Goal: Task Accomplishment & Management: Complete application form

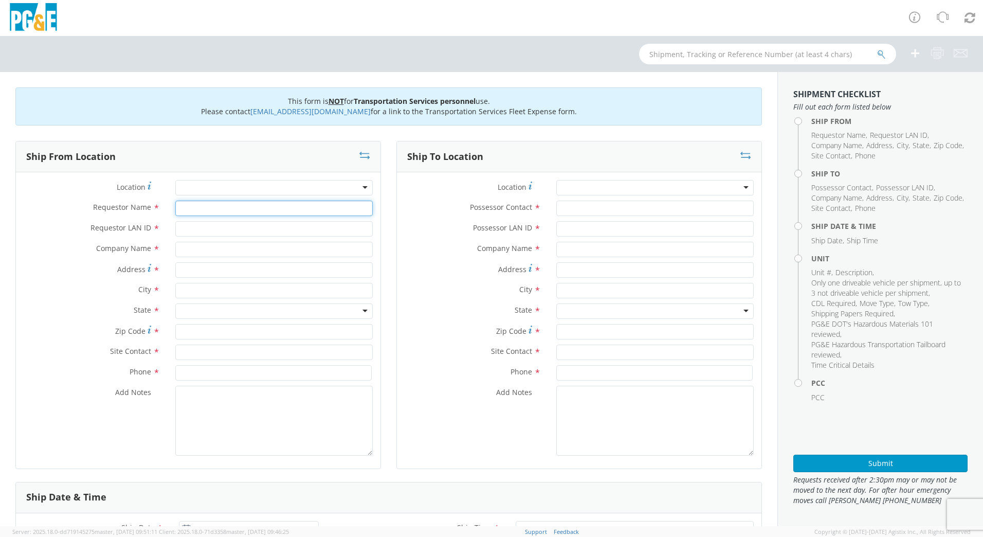
click at [286, 213] on input "Requestor Name *" at bounding box center [273, 208] width 197 height 15
type input "[PERSON_NAME]"
click at [259, 230] on input "Requestor LAN ID *" at bounding box center [273, 228] width 197 height 15
type input "n4re"
click at [254, 291] on input "text" at bounding box center [273, 290] width 197 height 15
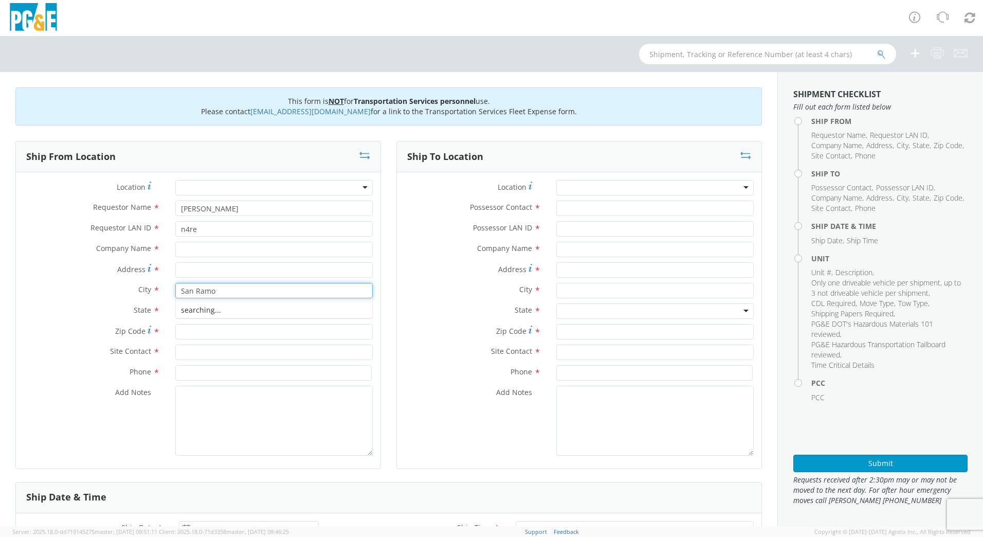
type input "San [PERSON_NAME]"
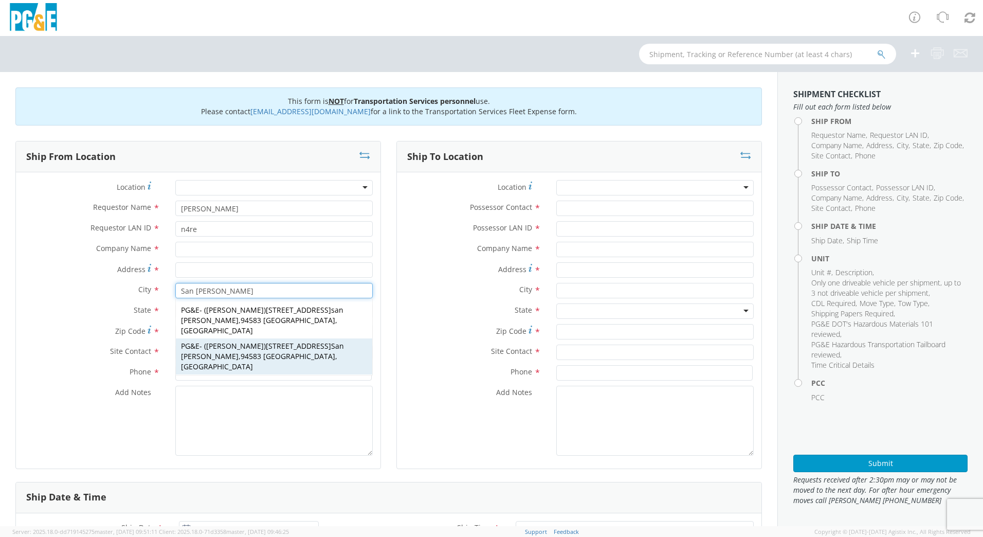
click at [284, 341] on span "[STREET_ADDRESS][PERSON_NAME]" at bounding box center [262, 351] width 163 height 20
type input "PG&E"
type input "[STREET_ADDRESS]"
type input "94583"
type input "[PERSON_NAME]"
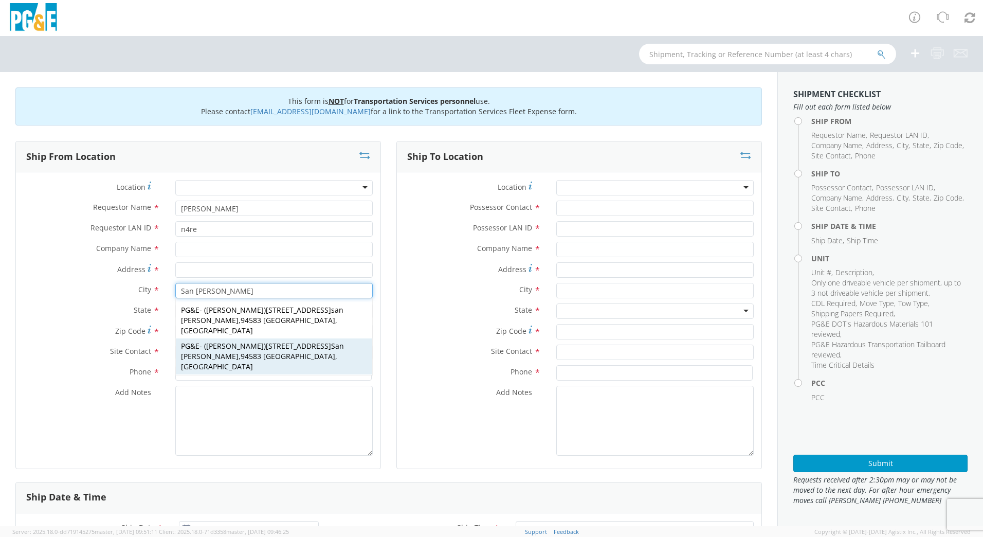
type input "[PHONE_NUMBER]"
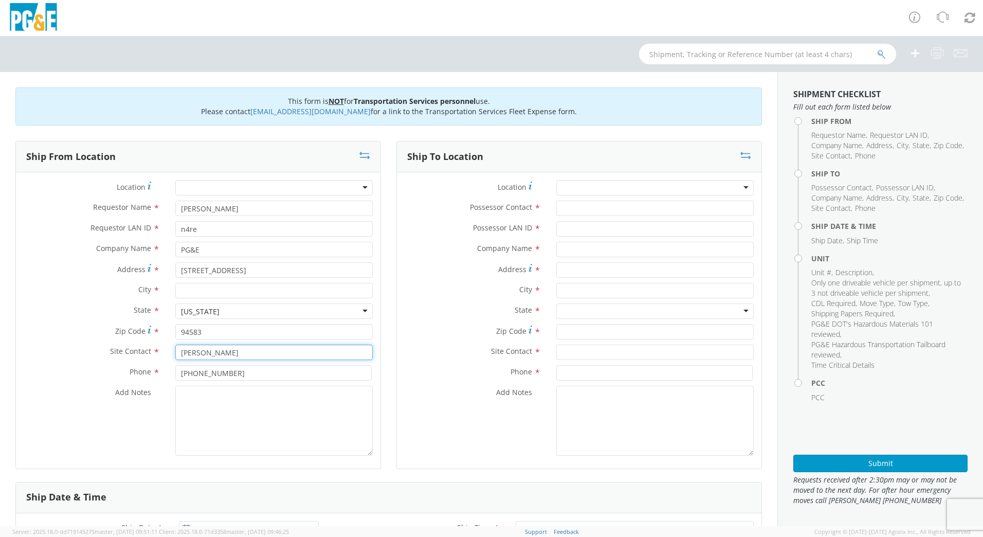
drag, startPoint x: 269, startPoint y: 352, endPoint x: 145, endPoint y: 359, distance: 125.2
click at [145, 359] on div "Site Contact * [PERSON_NAME]" at bounding box center [198, 352] width 365 height 15
type input "[PERSON_NAME]"
click at [217, 372] on input "[PHONE_NUMBER]" at bounding box center [273, 372] width 196 height 15
drag, startPoint x: 241, startPoint y: 373, endPoint x: 179, endPoint y: 378, distance: 62.4
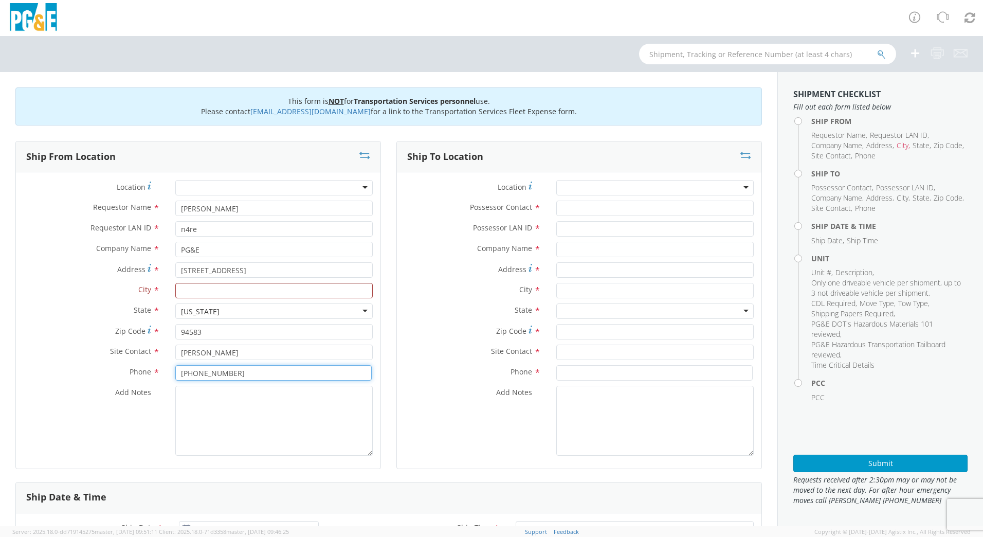
click at [179, 378] on input "[PHONE_NUMBER]" at bounding box center [273, 372] width 196 height 15
type input "[PHONE_NUMBER]"
click at [240, 403] on textarea "Add Notes *" at bounding box center [273, 421] width 197 height 70
click at [234, 287] on input "text" at bounding box center [273, 290] width 197 height 15
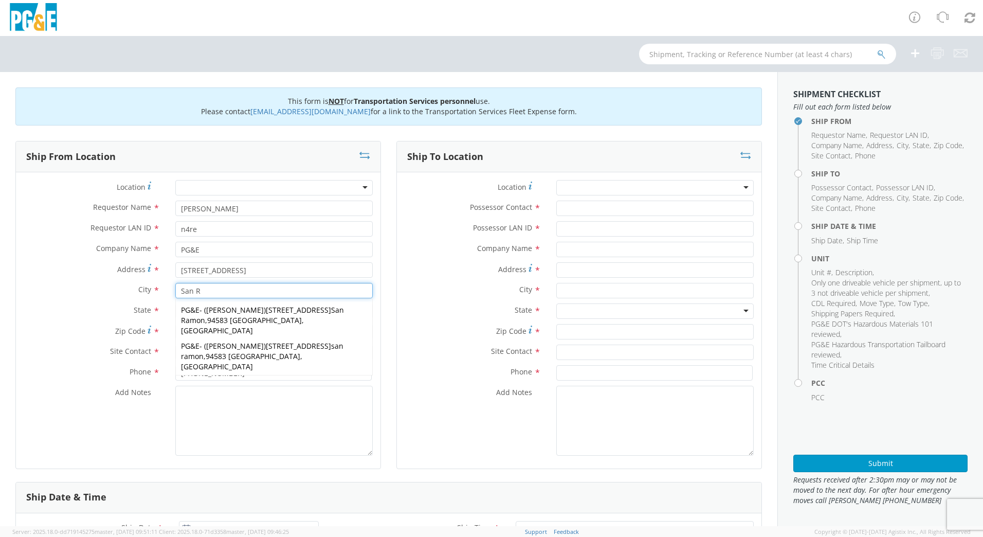
scroll to position [4, 0]
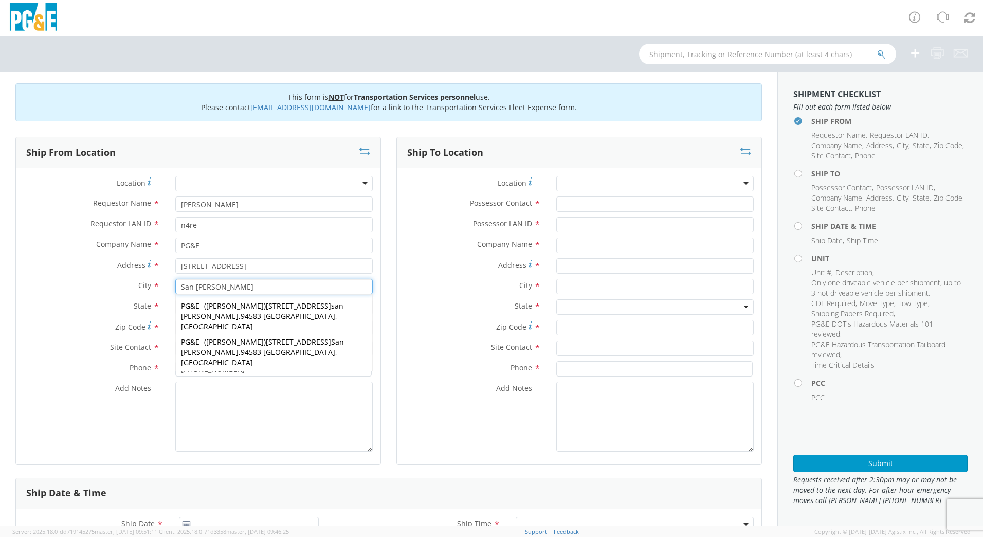
type input "San [PERSON_NAME]"
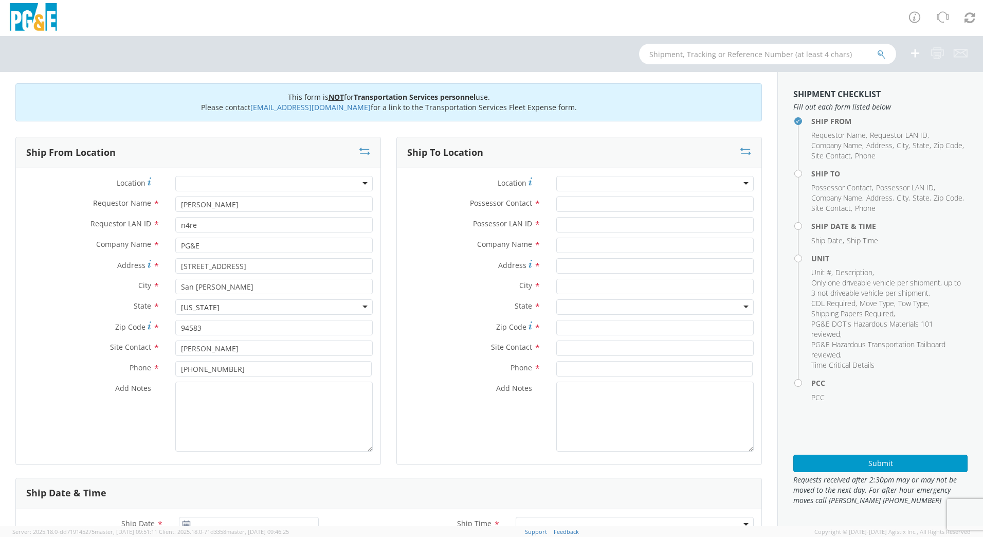
click at [493, 460] on div "Location * (OBSOLETE) [PERSON_NAME] SC - GC TRAILER (OBSOLETE) [GEOGRAPHIC_DATA…" at bounding box center [579, 316] width 365 height 296
click at [601, 204] on input "Possessor Contact *" at bounding box center [654, 203] width 197 height 15
type input "[PERSON_NAME]"
type input "DFMX"
click at [600, 287] on input "text" at bounding box center [654, 286] width 197 height 15
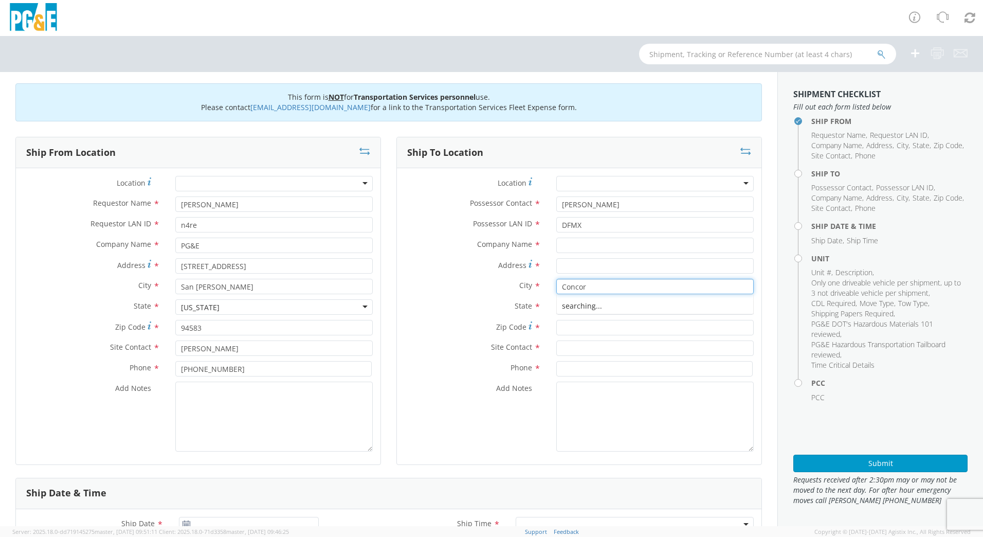
type input "[GEOGRAPHIC_DATA]"
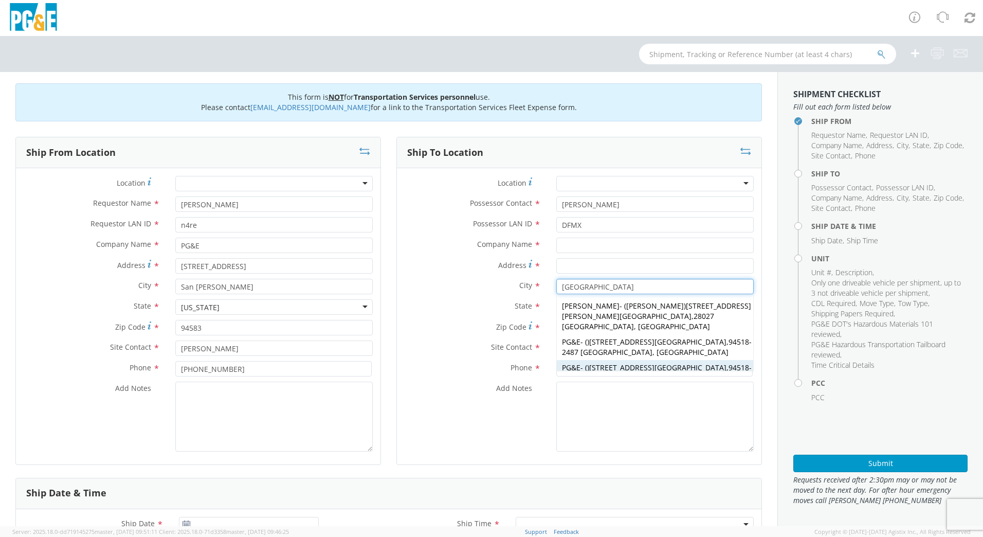
click at [637, 363] on span "[STREET_ADDRESS]" at bounding box center [657, 368] width 137 height 10
type input "PG&E"
type input "[STREET_ADDRESS]"
type input "94518-2487"
type input "[GEOGRAPHIC_DATA]"
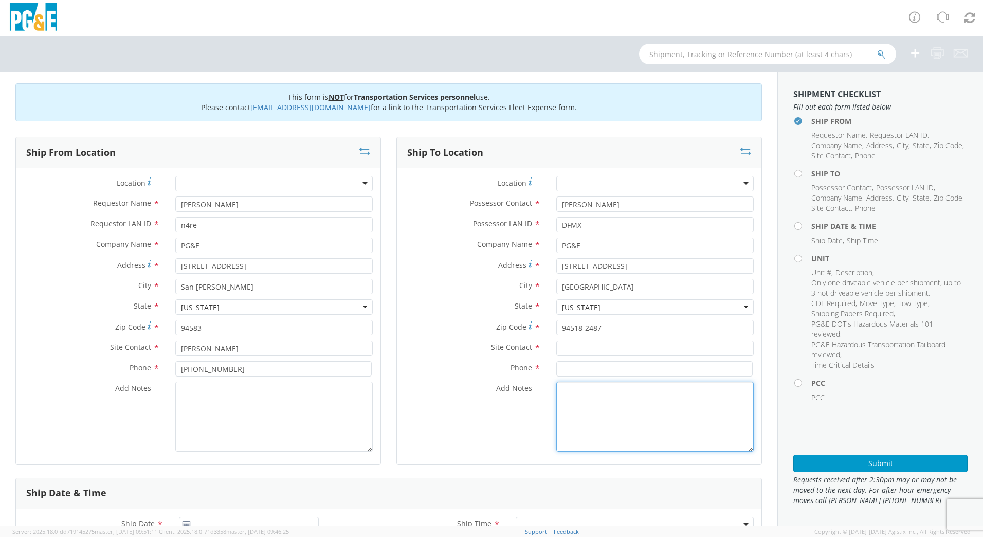
click at [639, 407] on textarea "Add Notes *" at bounding box center [654, 417] width 197 height 70
click at [597, 346] on input "text" at bounding box center [654, 347] width 197 height 15
type input "[PHONE_NUMBER]"
click at [617, 377] on div "Phone *" at bounding box center [579, 371] width 365 height 21
drag, startPoint x: 617, startPoint y: 353, endPoint x: 535, endPoint y: 346, distance: 82.6
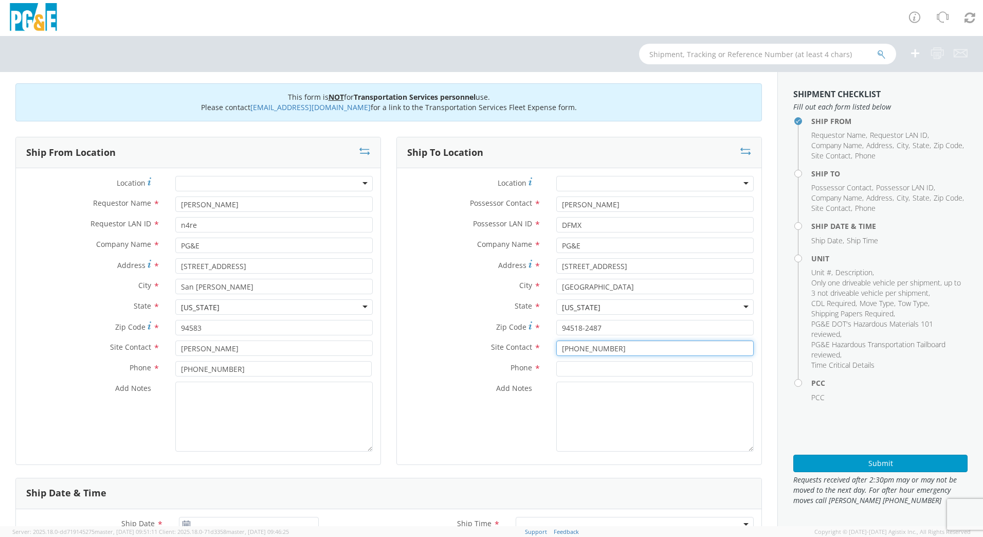
click at [535, 348] on div "Site Contact * 925 674 6440 92" at bounding box center [579, 347] width 365 height 15
click at [578, 367] on input at bounding box center [654, 368] width 196 height 15
paste input "[PHONE_NUMBER]"
type input "[PHONE_NUMBER]"
drag, startPoint x: 612, startPoint y: 349, endPoint x: 497, endPoint y: 353, distance: 114.7
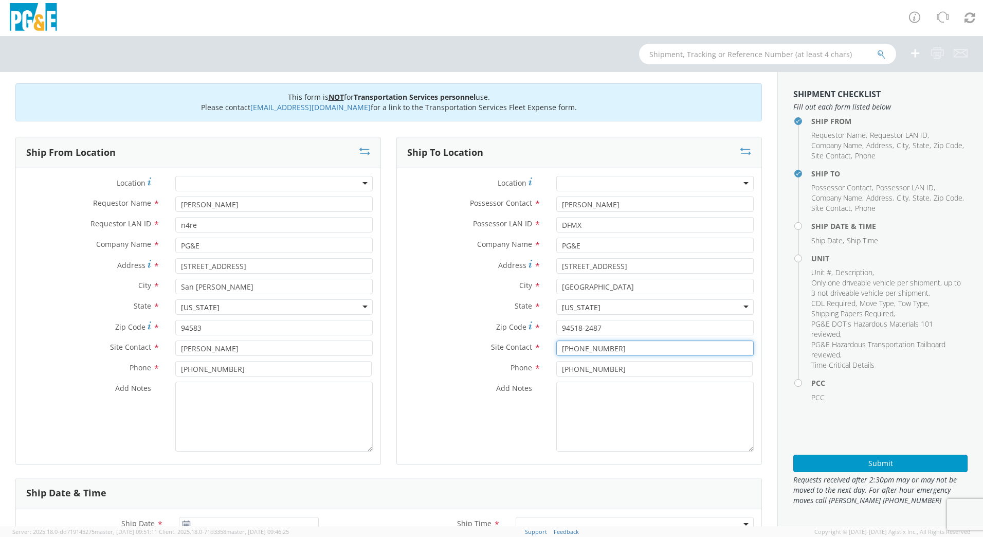
click at [497, 353] on div "Site Contact * 925 674 6440 92" at bounding box center [579, 347] width 365 height 15
type input "[PERSON_NAME]"
click at [598, 394] on textarea "Add Notes *" at bounding box center [654, 417] width 197 height 70
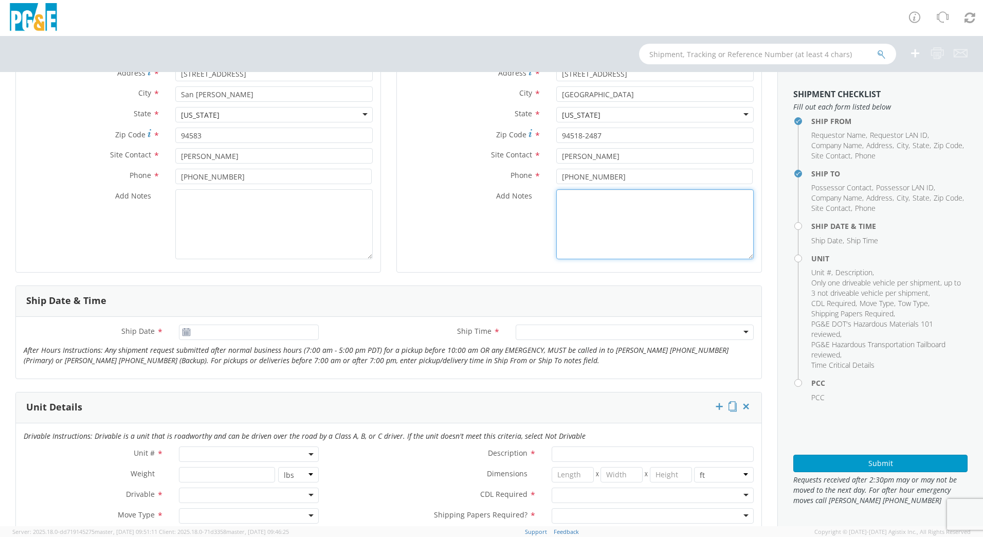
scroll to position [224, 0]
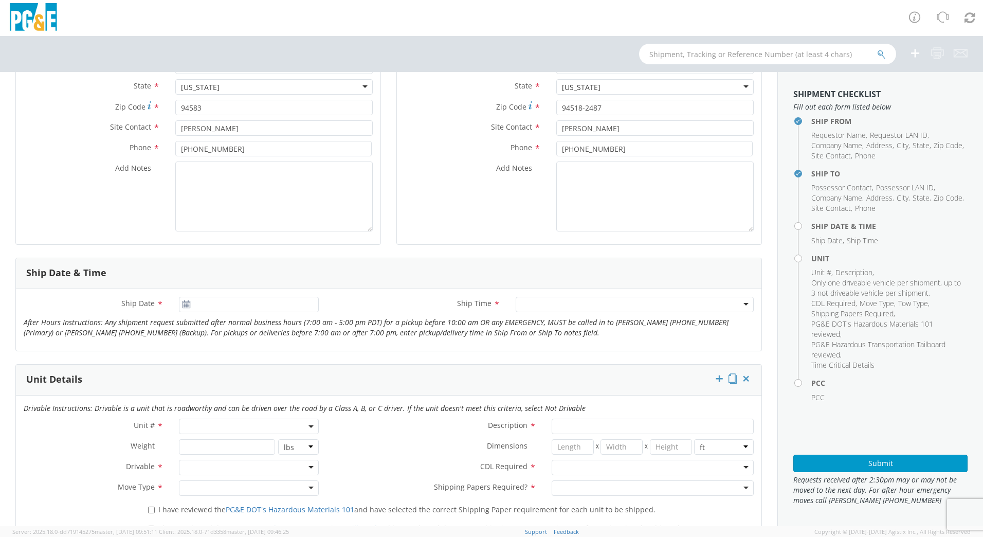
click at [183, 305] on icon at bounding box center [186, 304] width 9 height 8
click at [194, 304] on input "[DATE]" at bounding box center [249, 304] width 140 height 15
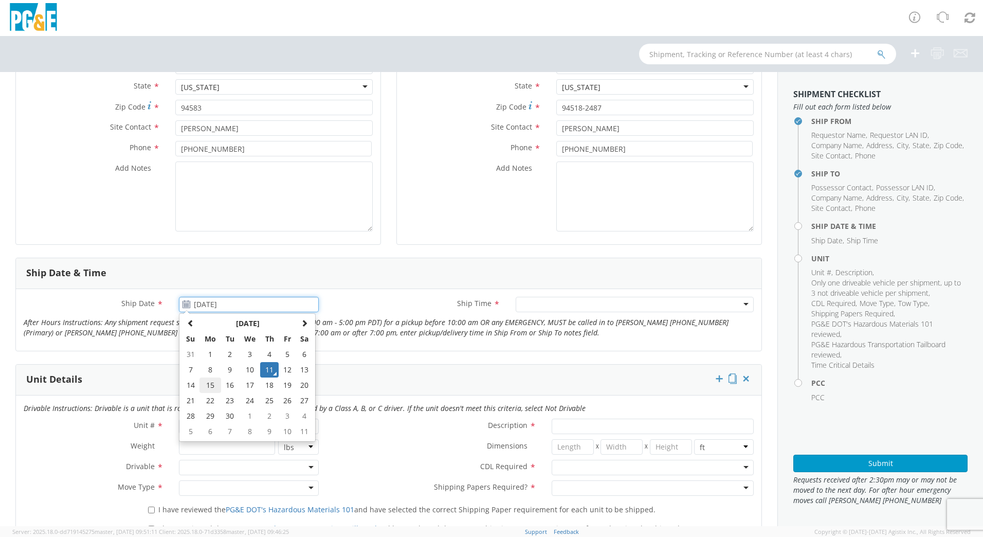
click at [209, 383] on td "15" at bounding box center [211, 384] width 22 height 15
type input "[DATE]"
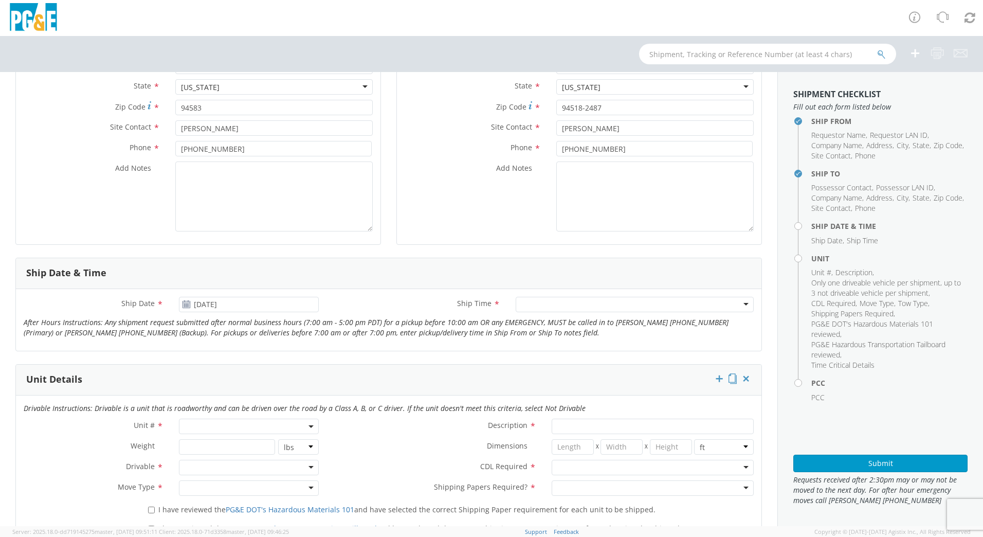
click at [741, 302] on div at bounding box center [635, 304] width 238 height 15
click at [737, 305] on div "Any Time" at bounding box center [635, 304] width 238 height 15
click at [219, 425] on span at bounding box center [249, 426] width 140 height 15
click at [210, 444] on input "search" at bounding box center [248, 443] width 133 height 15
type input "B31402"
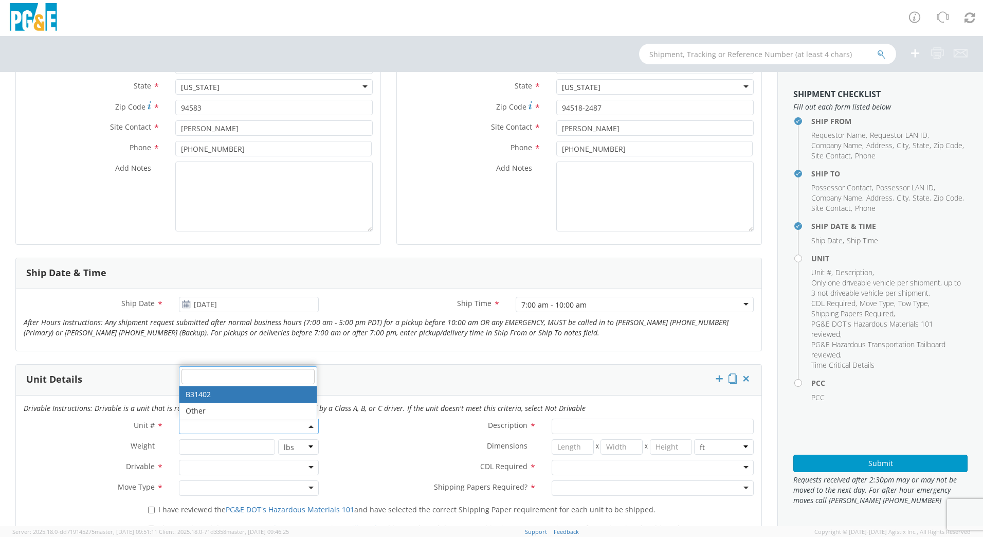
type input "SUV; MID 4X4"
type input "6120"
select select "B31402"
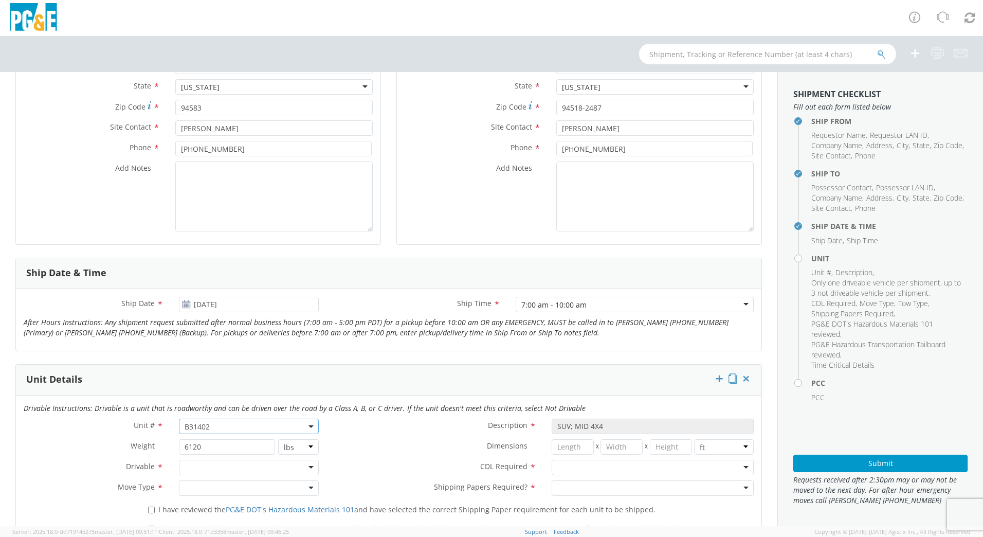
click at [309, 466] on div at bounding box center [249, 467] width 140 height 15
click at [307, 487] on div at bounding box center [249, 487] width 140 height 15
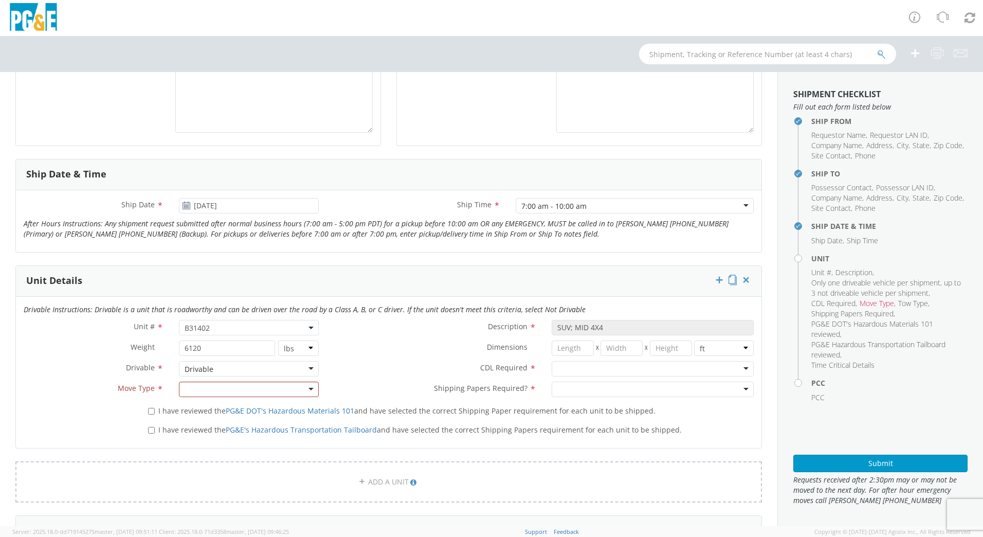
scroll to position [392, 0]
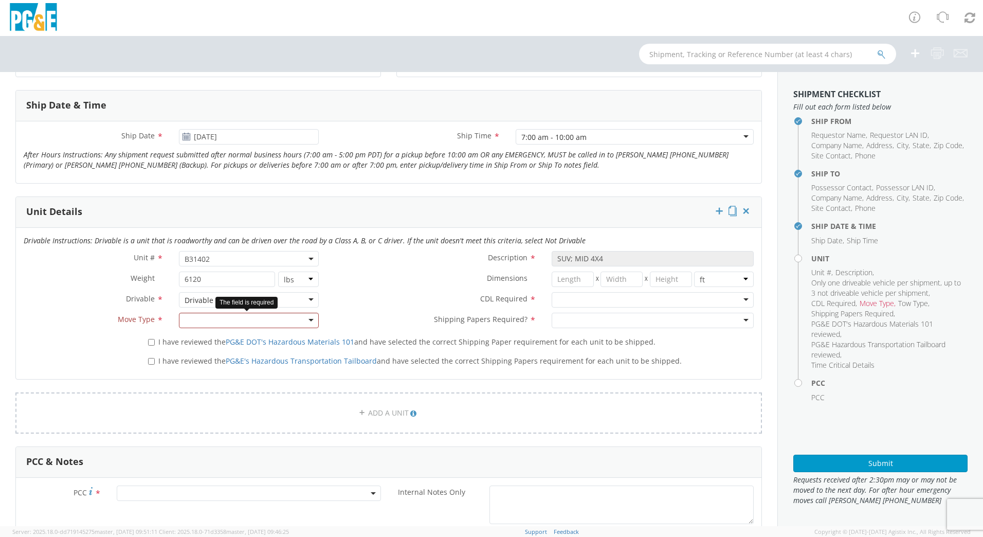
click at [301, 318] on div at bounding box center [249, 320] width 140 height 15
click at [744, 302] on div at bounding box center [653, 299] width 202 height 15
click at [742, 322] on div at bounding box center [653, 320] width 202 height 15
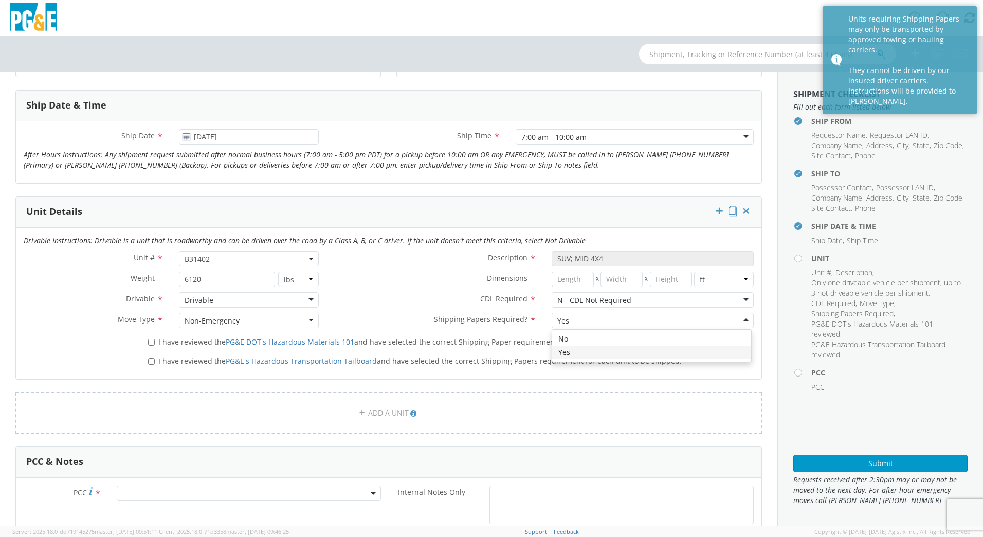
click at [738, 322] on div "Yes" at bounding box center [653, 320] width 202 height 15
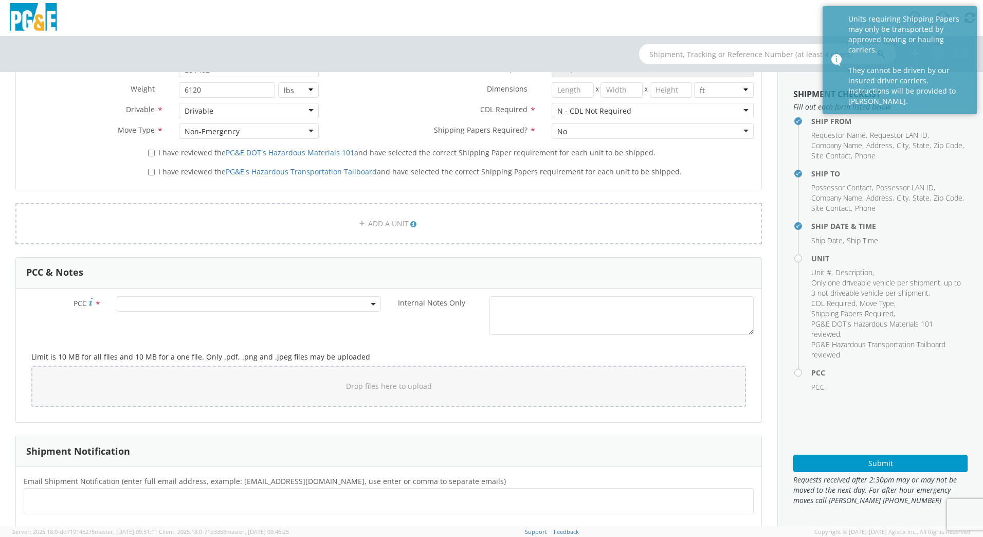
scroll to position [625, 0]
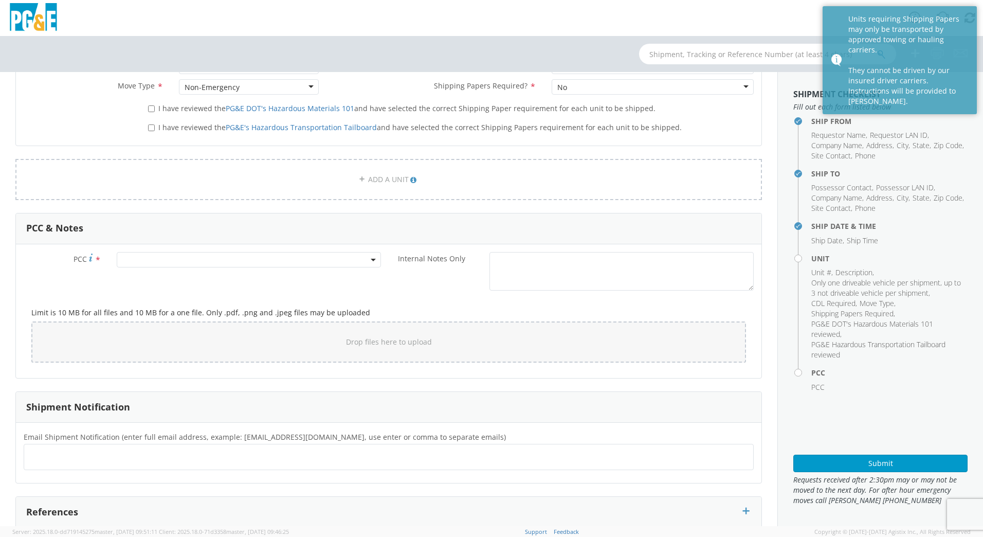
click at [168, 262] on span at bounding box center [249, 259] width 264 height 15
click at [153, 272] on input "number" at bounding box center [247, 276] width 256 height 15
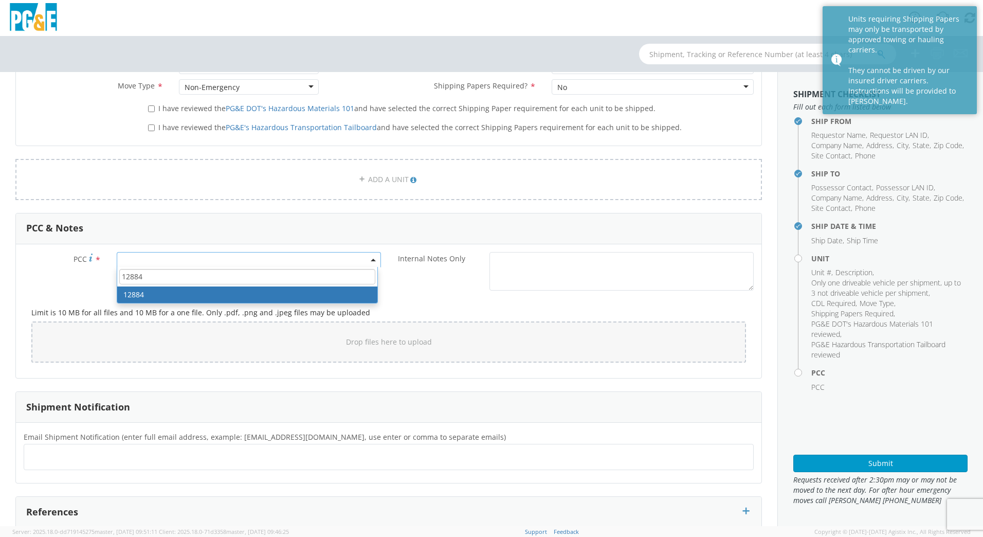
type input "12884"
select select "12884"
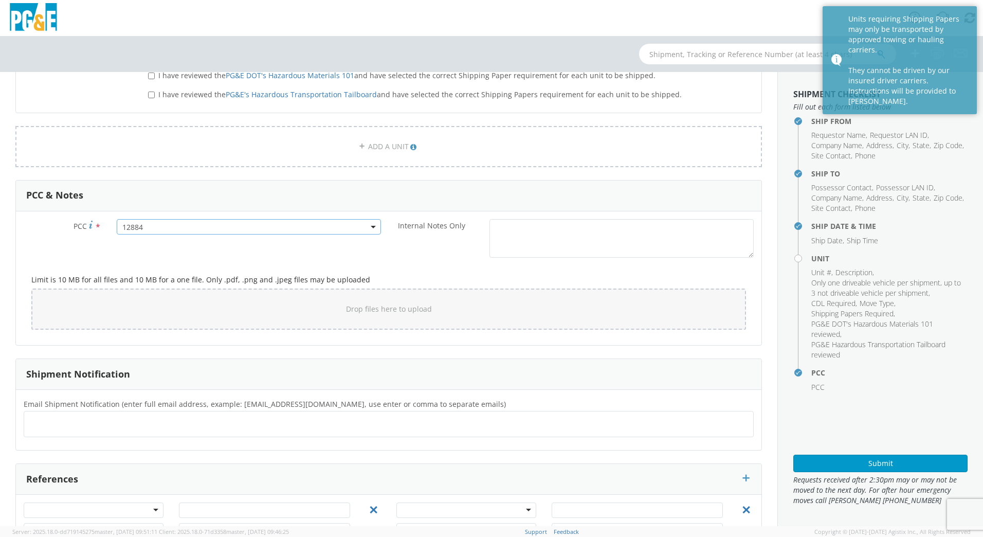
scroll to position [697, 0]
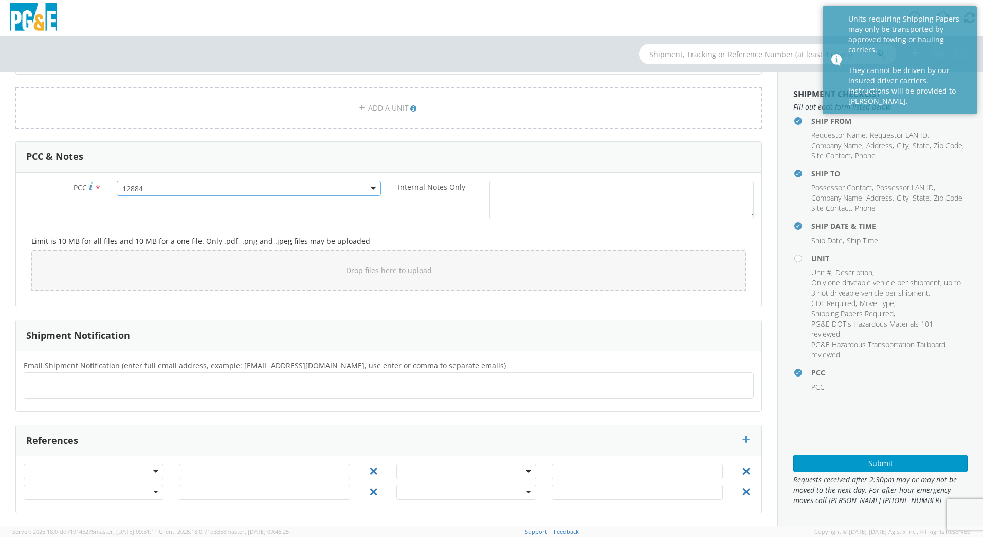
click at [199, 388] on ul at bounding box center [388, 385] width 721 height 17
click at [91, 387] on ul at bounding box center [388, 385] width 721 height 17
paste input "[EMAIL_ADDRESS][DOMAIN_NAME], [EMAIL_ADDRESS][DOMAIN_NAME], [EMAIL_ADDRESS][DOM…"
type input "[EMAIL_ADDRESS][DOMAIN_NAME], [EMAIL_ADDRESS][DOMAIN_NAME], [EMAIL_ADDRESS][DOM…"
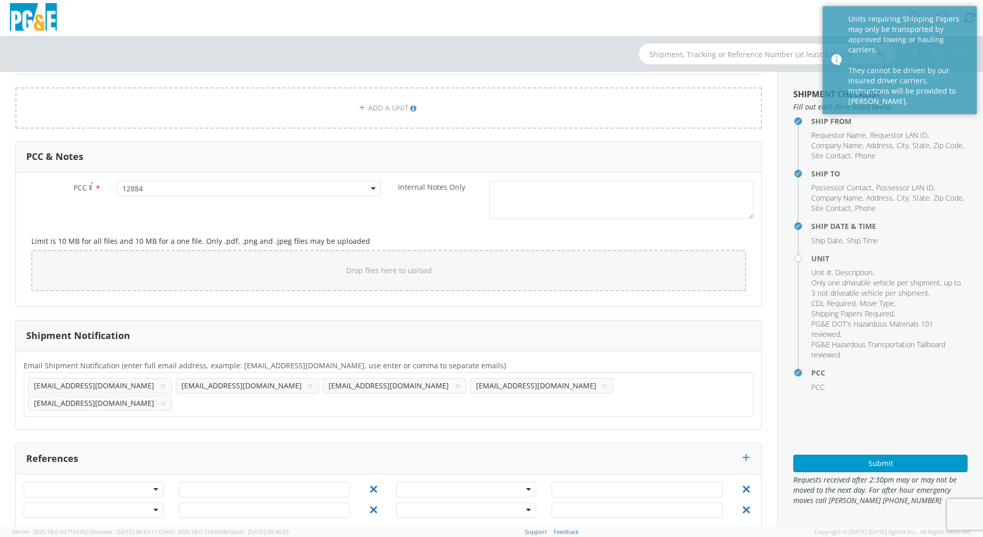
scroll to position [0, 0]
drag, startPoint x: 124, startPoint y: 389, endPoint x: 447, endPoint y: 384, distance: 322.5
click at [447, 395] on input "text" at bounding box center [322, 402] width 293 height 15
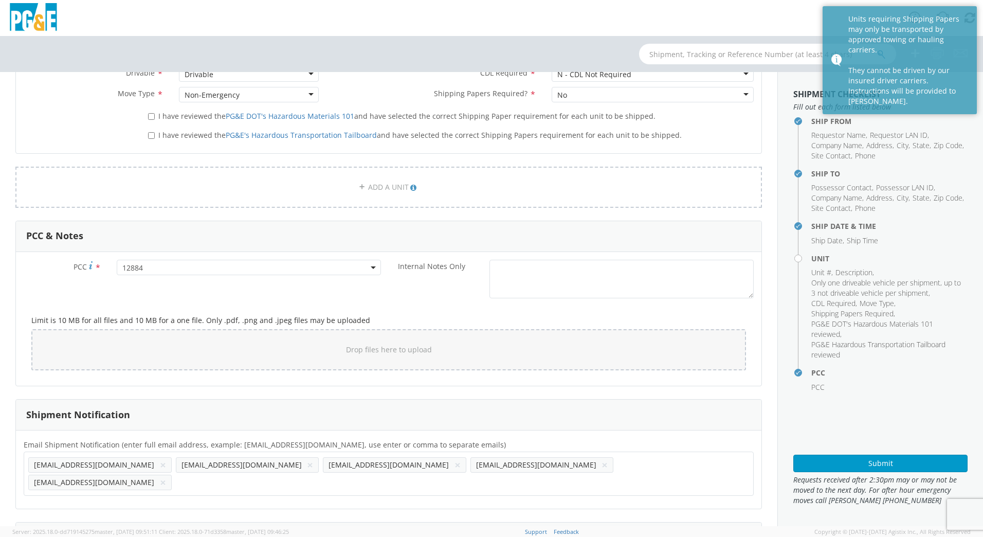
scroll to position [697, 0]
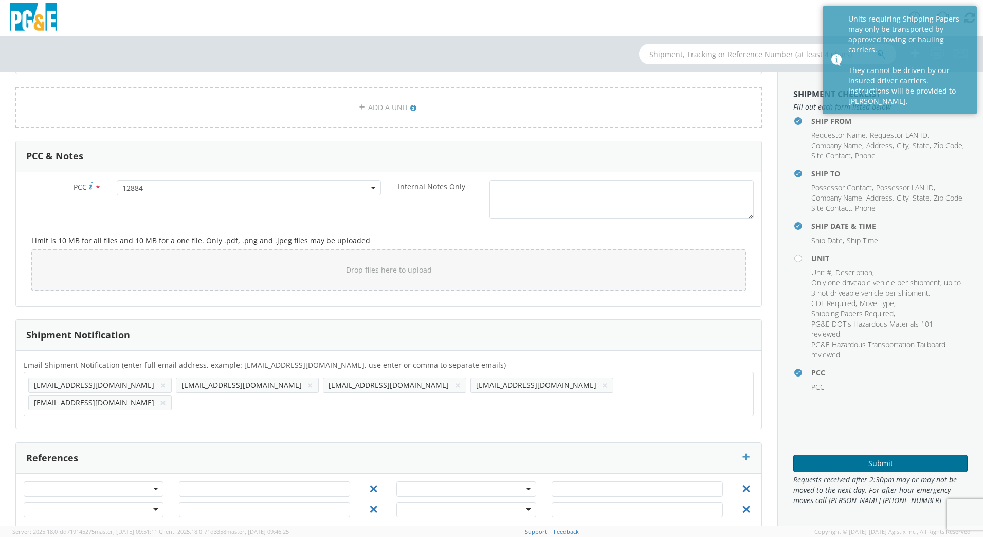
click at [883, 458] on button "Submit" at bounding box center [881, 463] width 174 height 17
click at [844, 465] on button "Submit" at bounding box center [881, 463] width 174 height 17
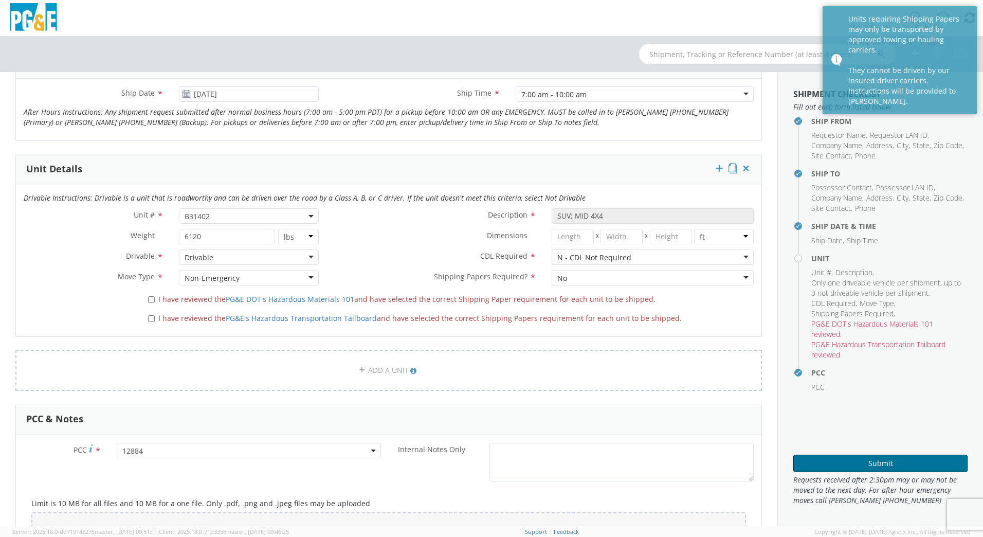
scroll to position [388, 0]
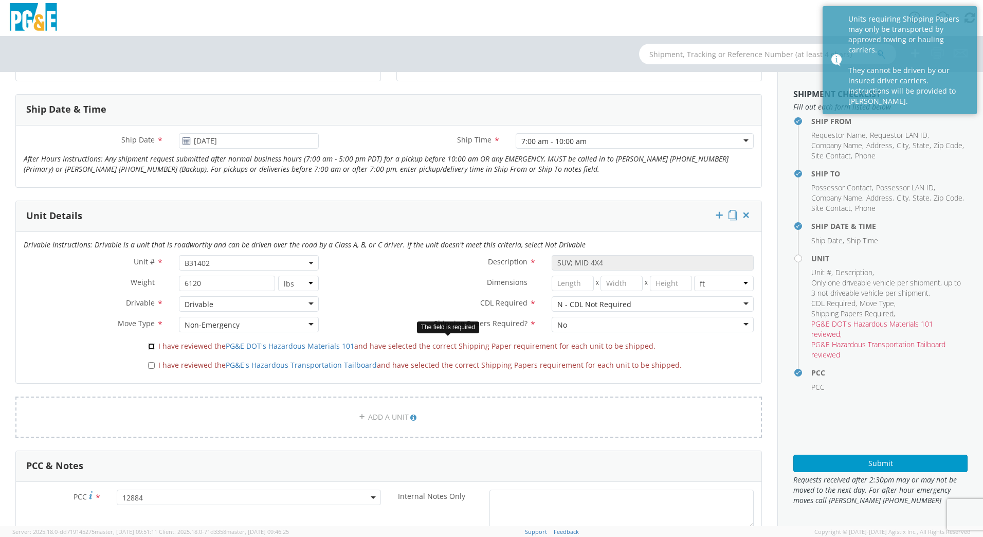
click at [149, 349] on input "I have reviewed the PG&E DOT's Hazardous Materials 101 and have selected the co…" at bounding box center [151, 346] width 7 height 7
checkbox input "true"
click at [150, 367] on input "I have reviewed the PG&E's Hazardous Transportation Tailboard and have selected…" at bounding box center [151, 365] width 7 height 7
checkbox input "true"
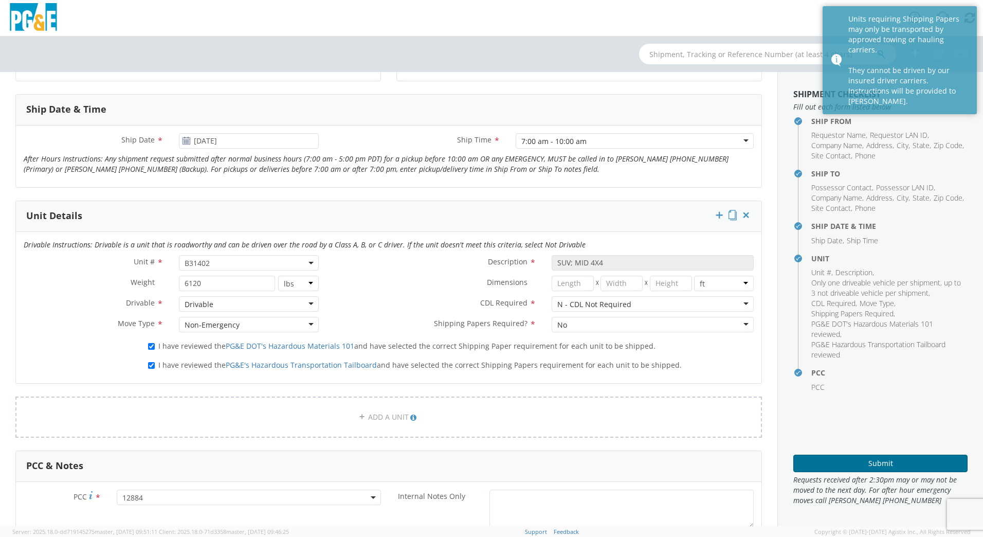
click at [846, 458] on button "Submit" at bounding box center [881, 463] width 174 height 17
